Goal: Check status: Check status

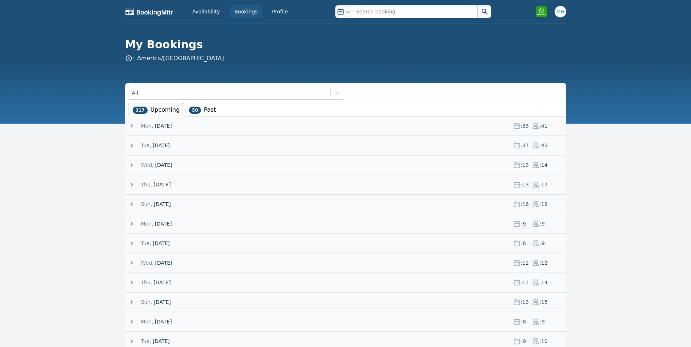
click at [172, 123] on span "[DATE]" at bounding box center [163, 125] width 17 height 7
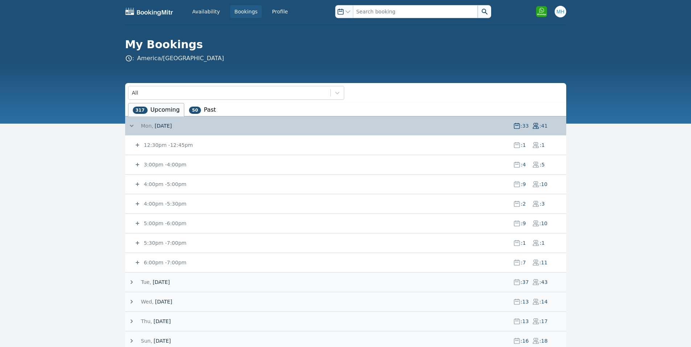
click at [167, 145] on small "12:30pm - 12:45pm" at bounding box center [168, 145] width 50 height 6
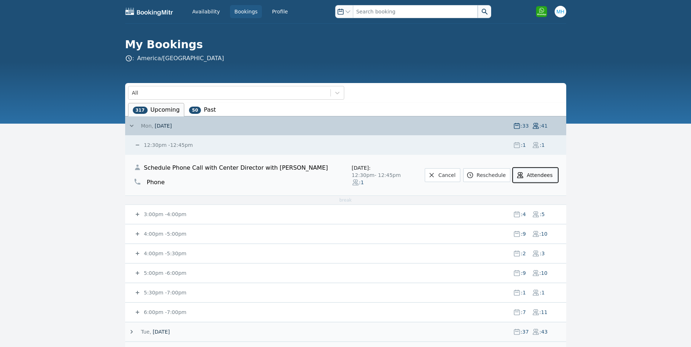
click at [533, 179] on button "Attendees" at bounding box center [535, 175] width 44 height 14
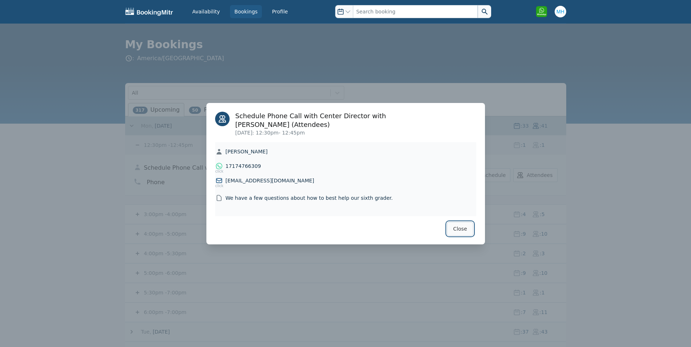
click at [453, 225] on button "Close" at bounding box center [460, 229] width 26 height 14
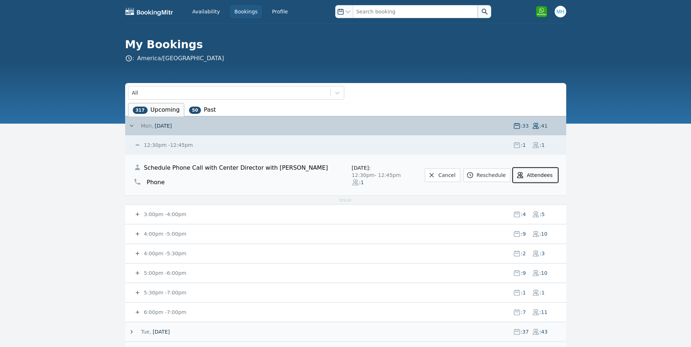
click at [527, 171] on button "Attendees" at bounding box center [535, 175] width 44 height 14
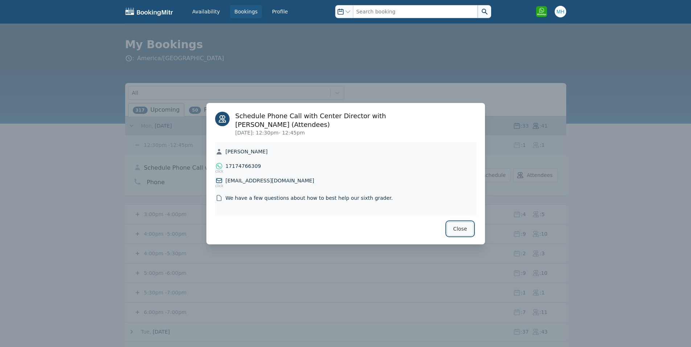
click at [460, 228] on button "Close" at bounding box center [460, 229] width 26 height 14
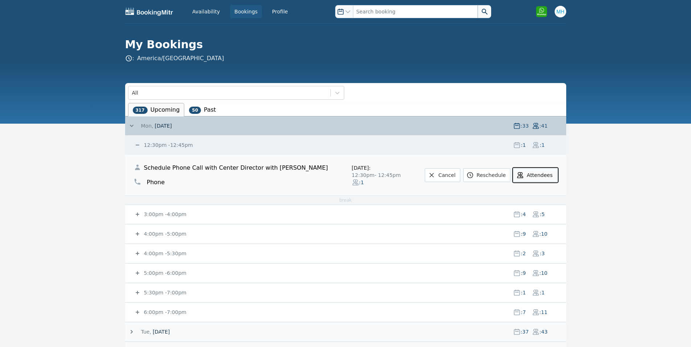
click at [523, 175] on icon at bounding box center [520, 175] width 5 height 5
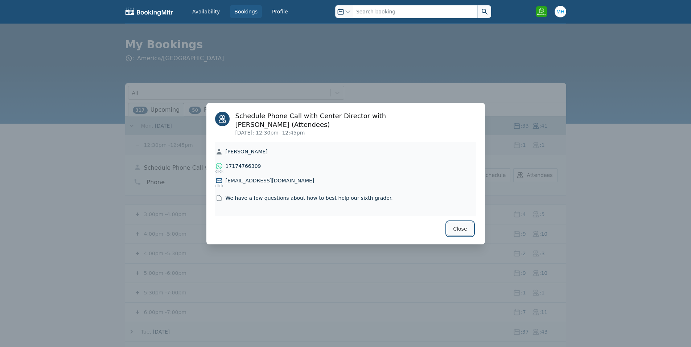
click at [468, 228] on button "Close" at bounding box center [460, 229] width 26 height 14
